Goal: Navigation & Orientation: Find specific page/section

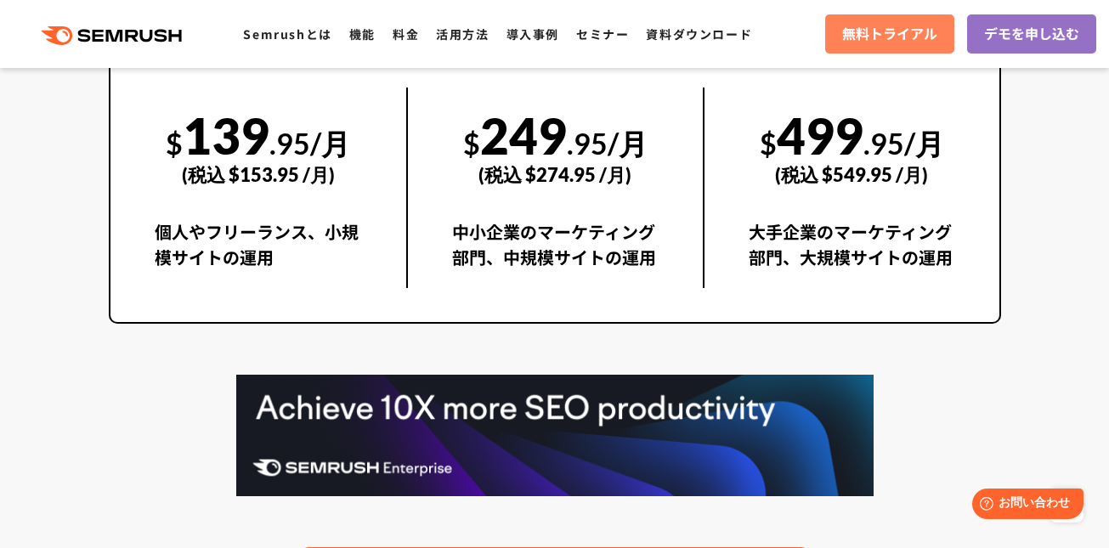
scroll to position [3298, 0]
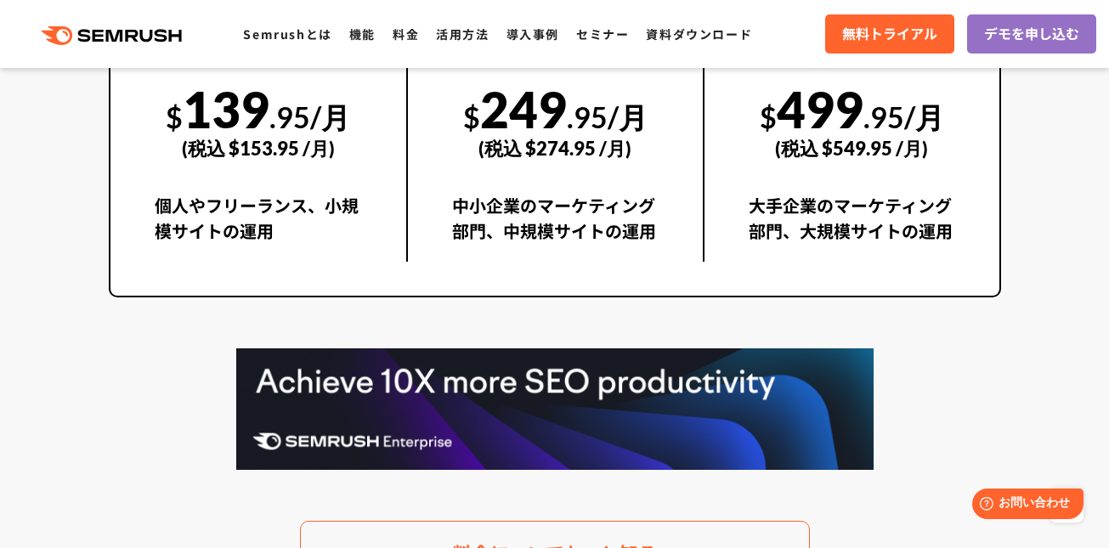
click at [532, 46] on div ".cls {fill: #FF642D;} .cls {fill: #FF642D;} Semrushとは 機能 料金 活用方法 導入事例 セミナー 資料ダウ…" at bounding box center [554, 33] width 1109 height 51
click at [532, 34] on link "導入事例" at bounding box center [532, 33] width 53 height 17
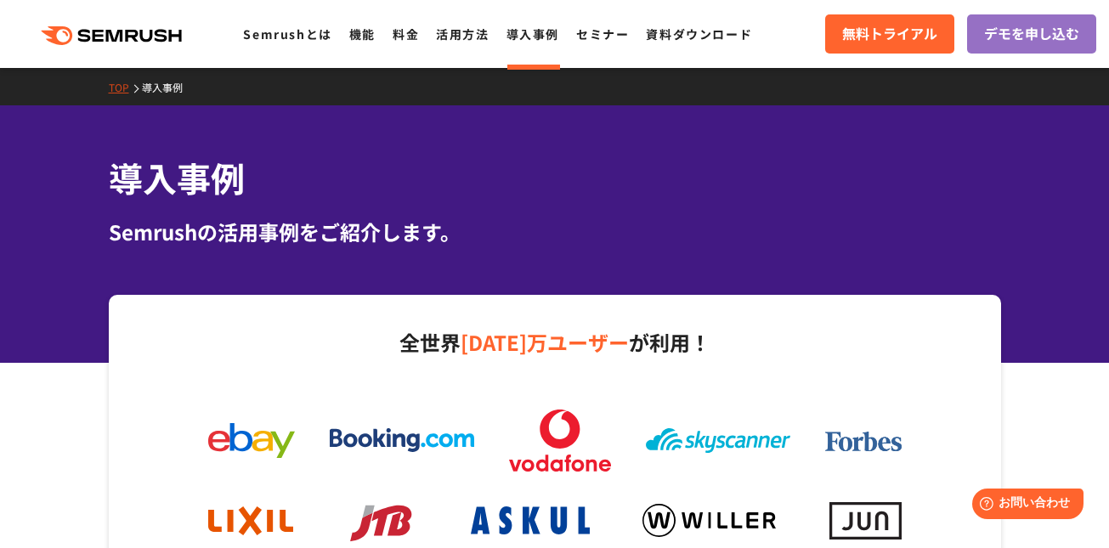
click at [127, 31] on icon at bounding box center [133, 36] width 13 height 12
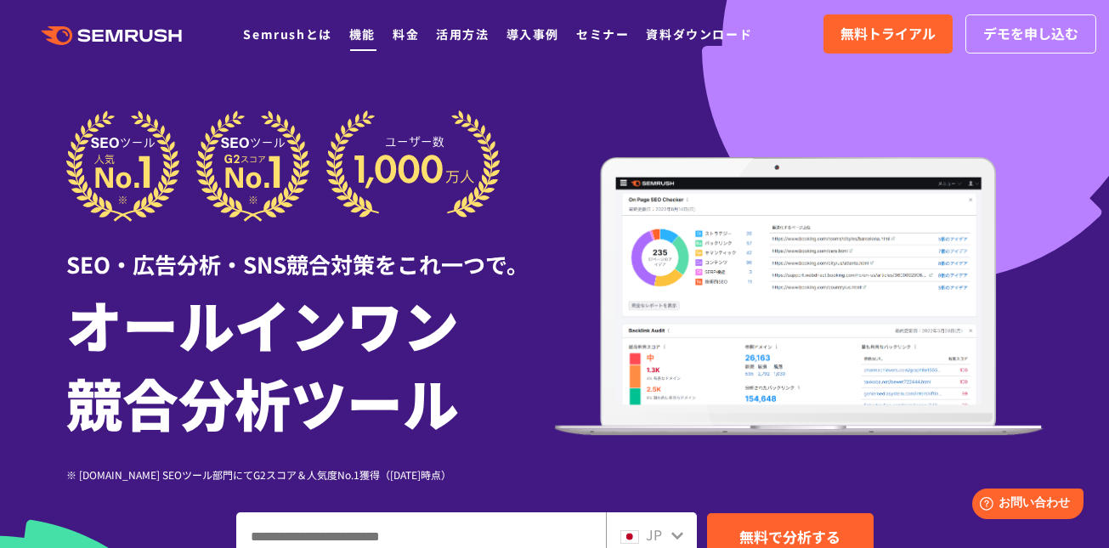
click at [359, 37] on link "機能" at bounding box center [362, 33] width 26 height 17
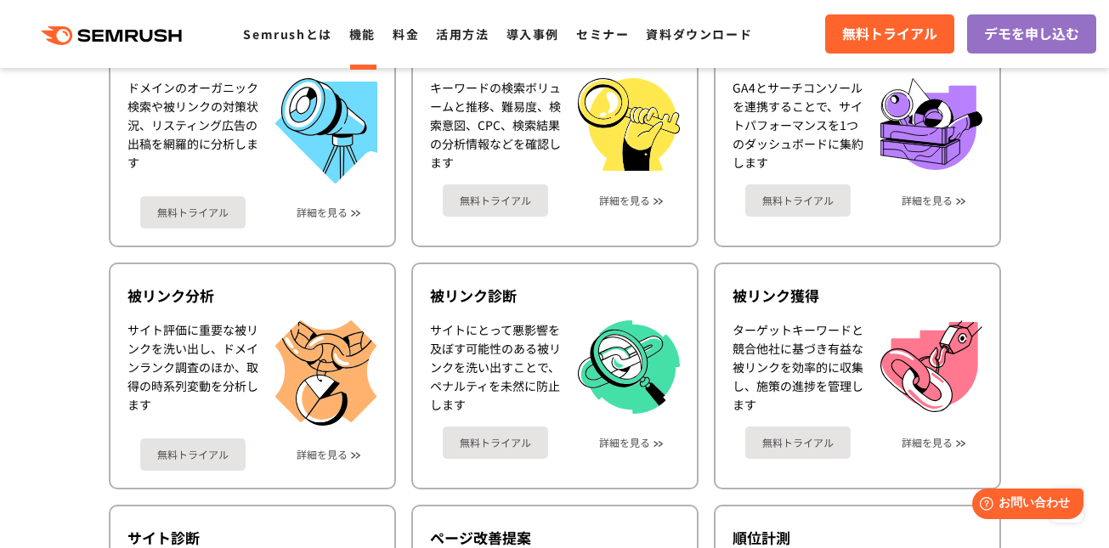
scroll to position [174, 0]
